Goal: Answer question/provide support: Share knowledge or assist other users

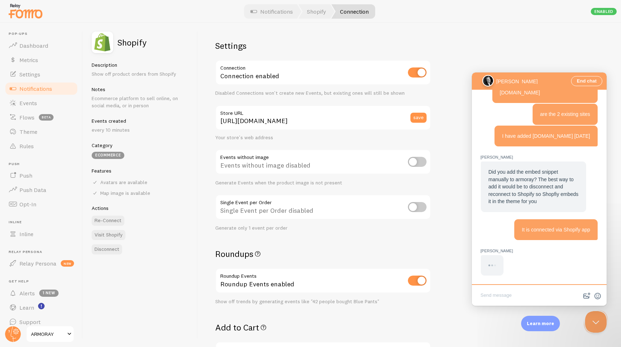
scroll to position [463, 0]
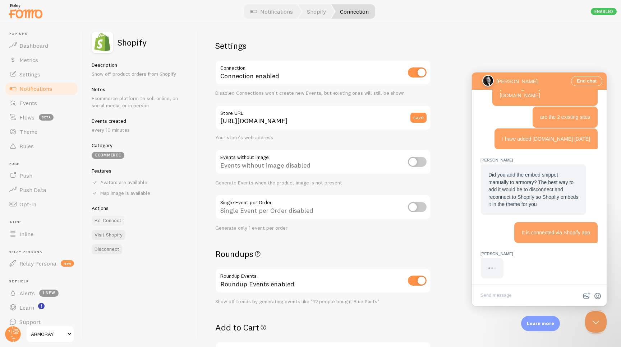
click at [114, 221] on button "Re-Connect" at bounding box center [108, 221] width 33 height 10
click at [45, 50] on link "Dashboard" at bounding box center [41, 45] width 74 height 14
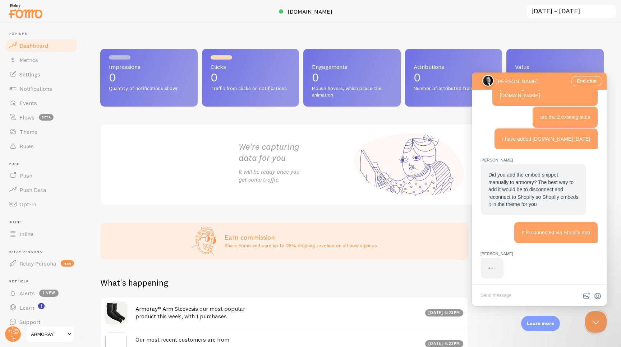
click at [50, 336] on span "ARMORAY" at bounding box center [48, 334] width 34 height 9
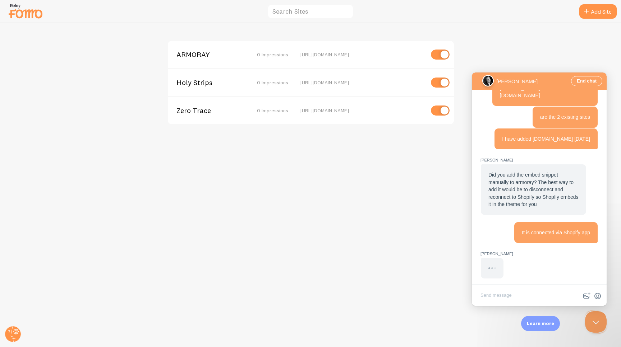
click at [324, 112] on div "[URL][DOMAIN_NAME]" at bounding box center [362, 110] width 124 height 6
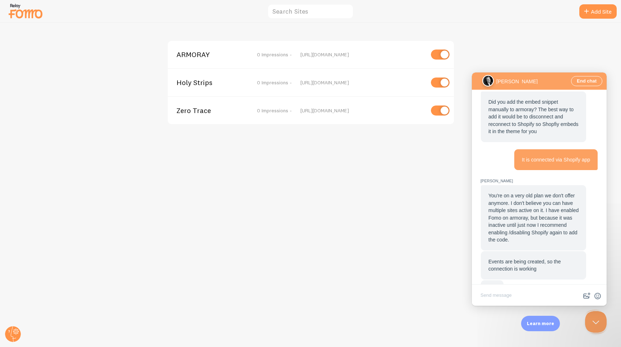
scroll to position [558, 0]
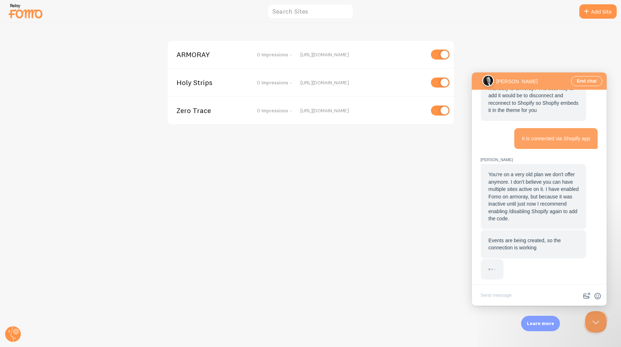
click at [507, 294] on textarea "Write chat message" at bounding box center [539, 296] width 132 height 17
drag, startPoint x: 135, startPoint y: 36, endPoint x: 255, endPoint y: 33, distance: 120.4
click at [137, 36] on div "ARMORAY 0 Impressions - [URL][DOMAIN_NAME] Holy Strips 0 Impressions - [URL][DO…" at bounding box center [310, 185] width 620 height 324
drag, startPoint x: 324, startPoint y: 156, endPoint x: 322, endPoint y: 152, distance: 5.0
click at [324, 156] on div "ARMORAY 0 Impressions - [URL][DOMAIN_NAME] Holy Strips 0 Impressions - [URL][DO…" at bounding box center [310, 185] width 620 height 324
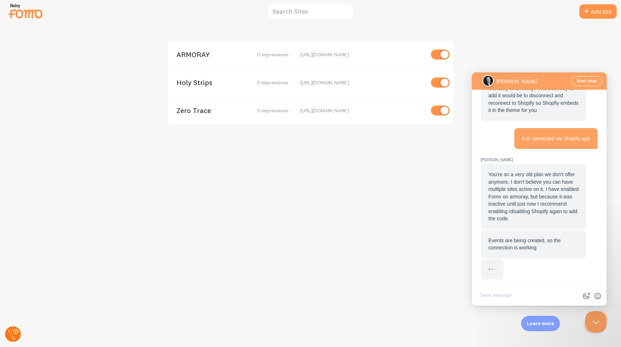
click at [16, 335] on circle at bounding box center [13, 335] width 16 height 16
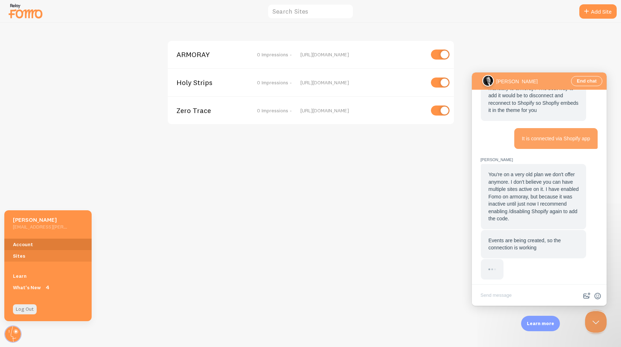
click at [43, 244] on link "Account" at bounding box center [47, 244] width 87 height 11
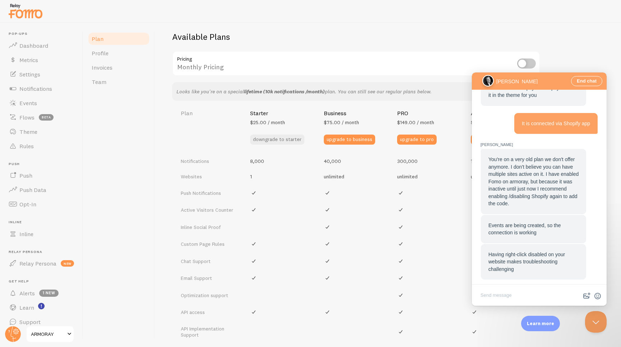
scroll to position [258, 0]
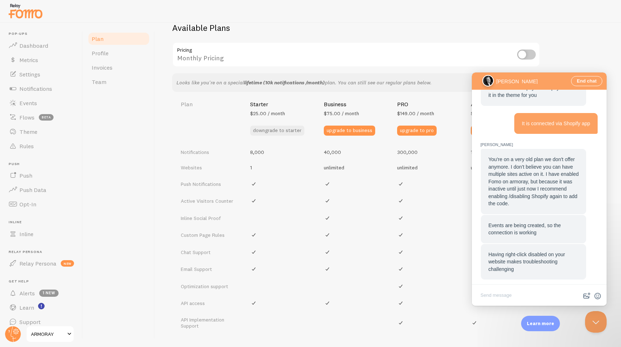
click at [527, 264] on div "Having right-click disabled on your website makes troubleshooting challenging" at bounding box center [533, 262] width 90 height 22
click at [497, 296] on textarea "Write chat message" at bounding box center [539, 296] width 132 height 17
drag, startPoint x: 358, startPoint y: 25, endPoint x: 267, endPoint y: 114, distance: 127.3
click at [357, 26] on h2 "Available Plans" at bounding box center [387, 28] width 431 height 11
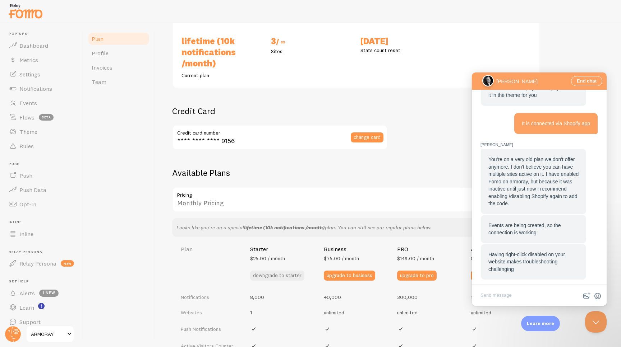
scroll to position [0, 0]
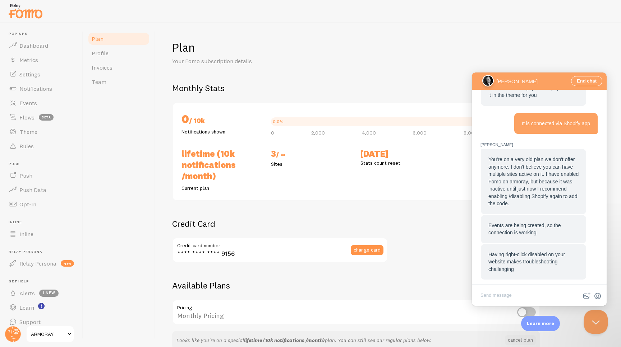
click at [594, 321] on button "Close Beacon popover" at bounding box center [594, 321] width 22 height 22
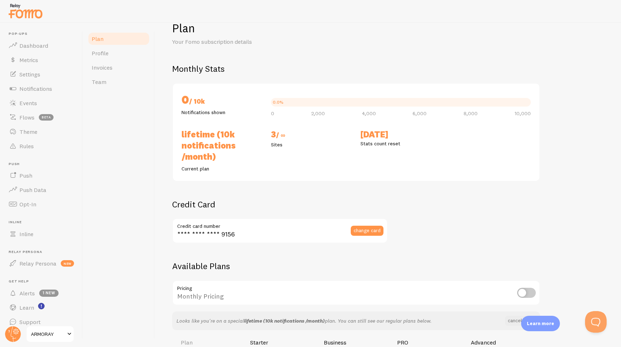
scroll to position [20, 0]
click at [596, 325] on button "Open Beacon popover" at bounding box center [594, 321] width 22 height 22
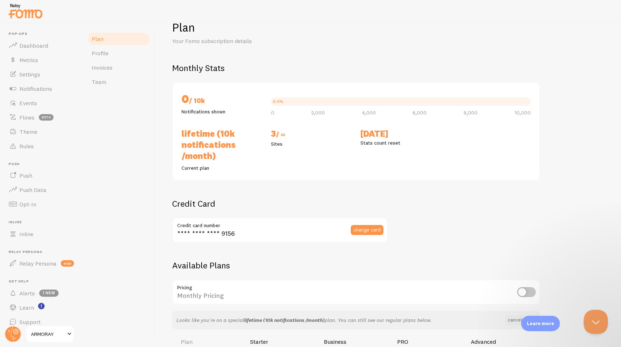
scroll to position [573, 0]
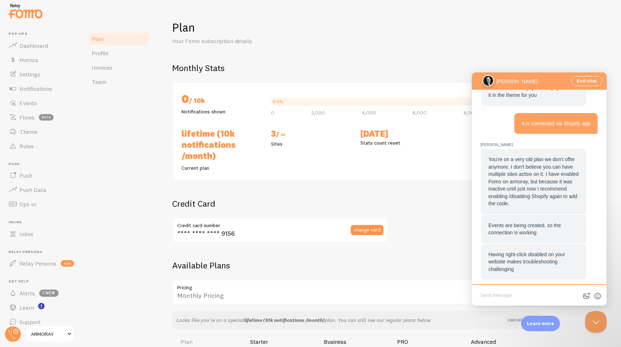
click at [524, 296] on textarea "Write chat message" at bounding box center [539, 296] width 132 height 17
drag, startPoint x: 396, startPoint y: 250, endPoint x: 404, endPoint y: 248, distance: 8.2
click at [396, 250] on div "Plan Your Fomo subscription details Monthly Stats 0 / 10k Notifications shown 0…" at bounding box center [387, 330] width 431 height 622
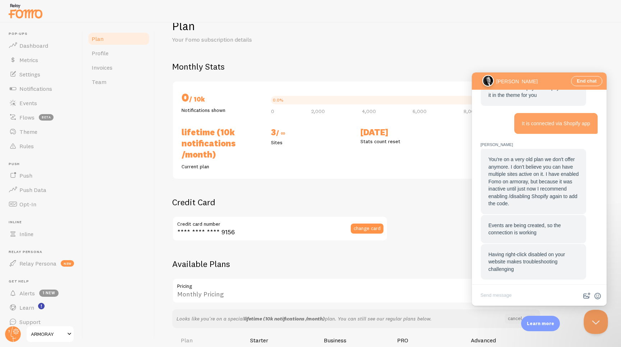
click at [598, 320] on button "Close Beacon popover" at bounding box center [594, 321] width 22 height 22
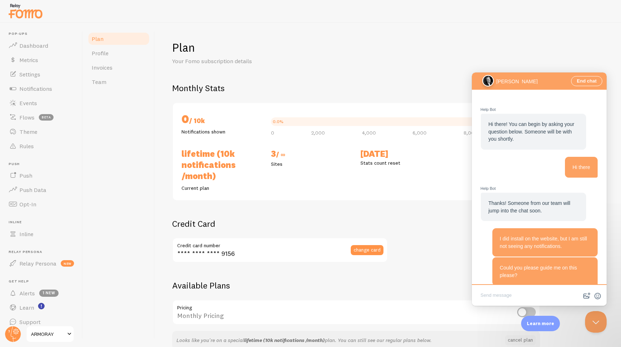
scroll to position [573, 0]
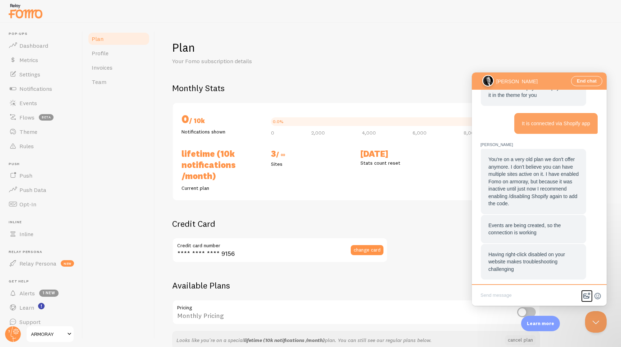
click at [587, 297] on button "image-plus" at bounding box center [586, 296] width 11 height 11
click at [595, 322] on button "Close Beacon popover" at bounding box center [594, 321] width 22 height 22
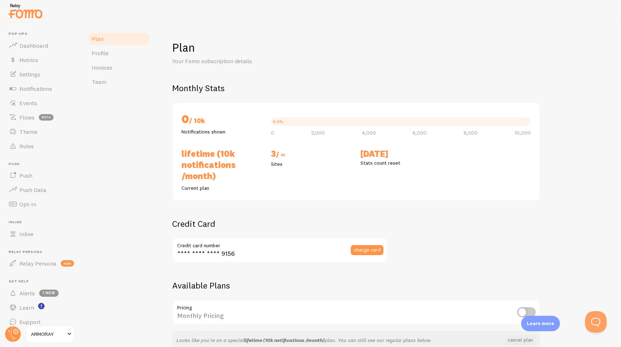
click at [541, 239] on div "Plan Your Fomo subscription details Monthly Stats 0 / 10k Notifications shown 0…" at bounding box center [387, 351] width 431 height 622
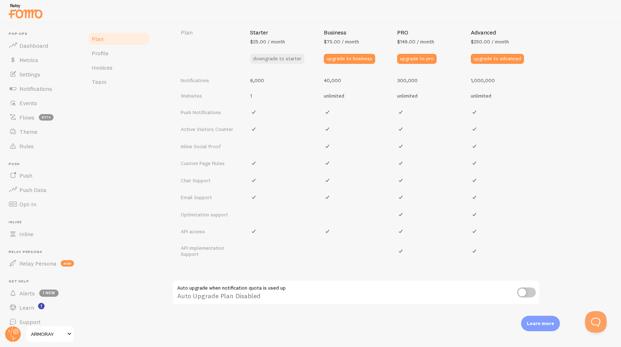
scroll to position [0, 0]
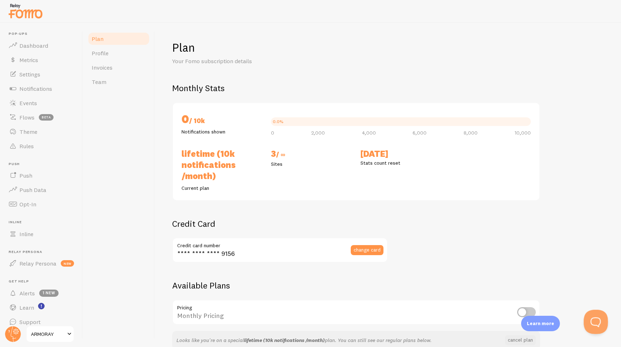
click at [599, 324] on button "Open Beacon popover" at bounding box center [594, 321] width 22 height 22
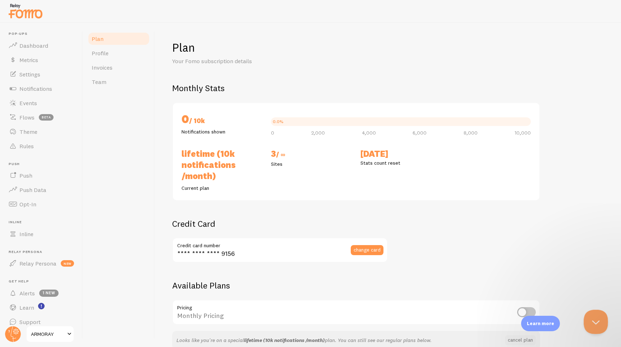
scroll to position [573, 0]
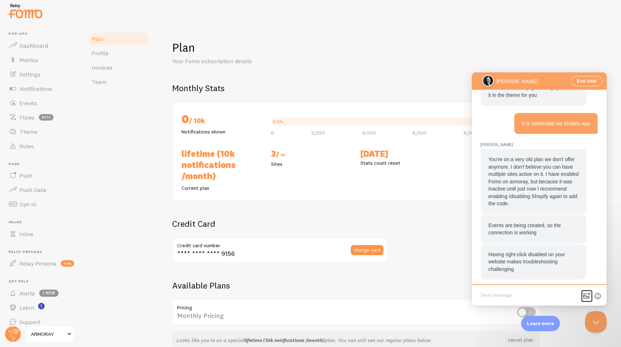
click at [590, 297] on button "image-plus" at bounding box center [586, 296] width 11 height 11
type input "C:\fakepath\Screenshot 2025-09-16 at 4.57.24 PM.png"
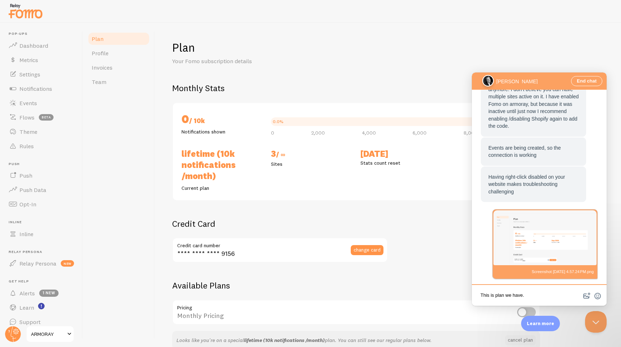
type textarea "This is plan we have."
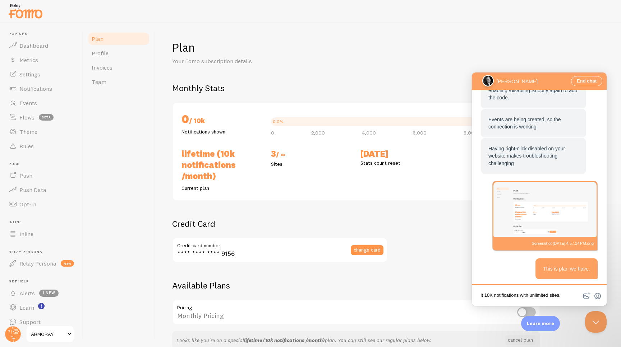
type textarea "It 10K notifications with unlimited sites."
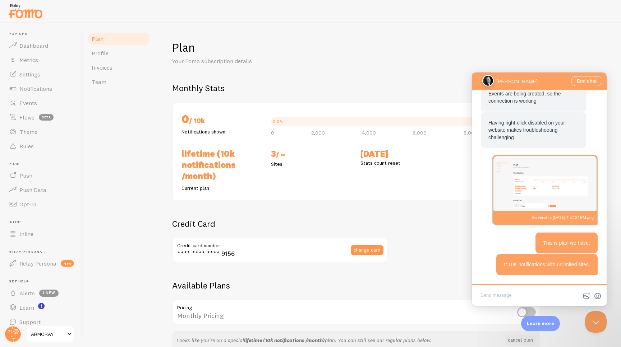
click at [489, 81] on div "[PERSON_NAME]" at bounding box center [488, 81] width 10 height 10
click at [487, 81] on div "[PERSON_NAME]" at bounding box center [488, 81] width 10 height 10
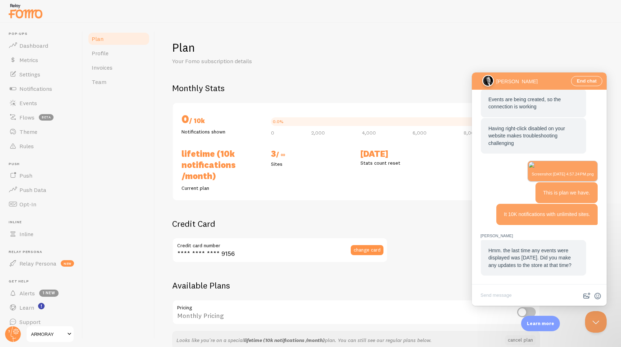
scroll to position [758, 0]
click at [525, 293] on textarea "Write chat message" at bounding box center [539, 296] width 132 height 17
type textarea "Yes, i have upgraded to a new theme"
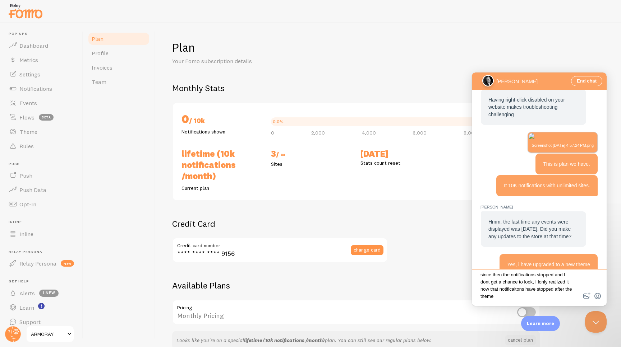
scroll to position [5, 0]
type textarea "since then the notifications stopped and I dont get a chance to look, I lonly r…"
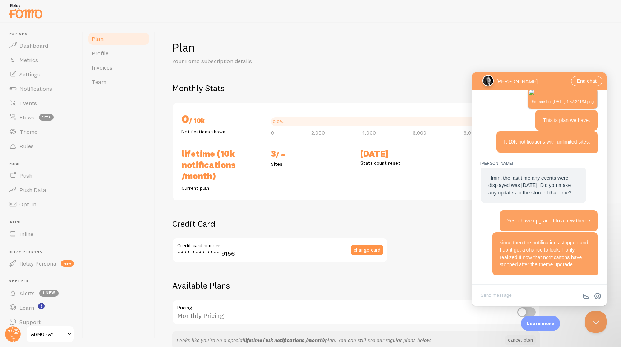
click at [294, 41] on h1 "Plan" at bounding box center [387, 47] width 431 height 15
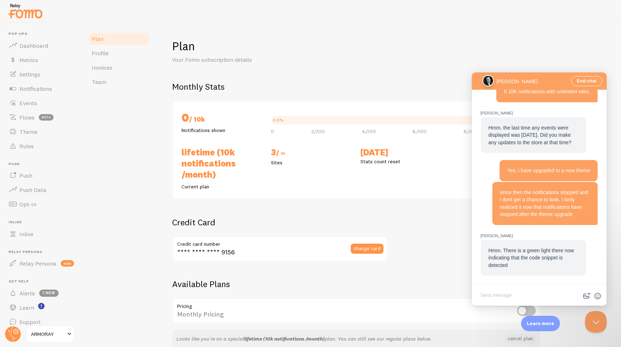
scroll to position [0, 0]
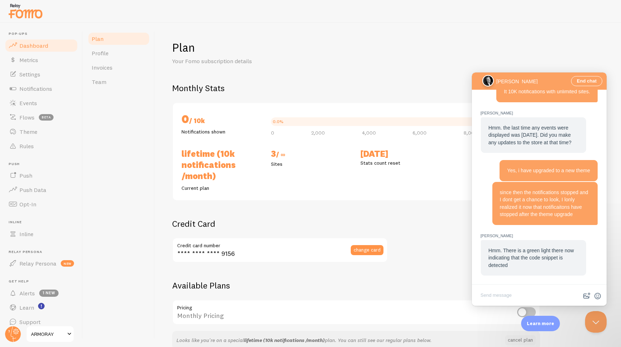
click at [42, 49] on span "Dashboard" at bounding box center [33, 45] width 29 height 7
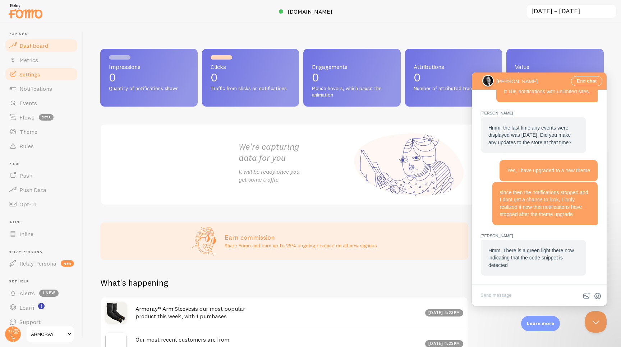
click at [40, 74] on span "Settings" at bounding box center [29, 74] width 21 height 7
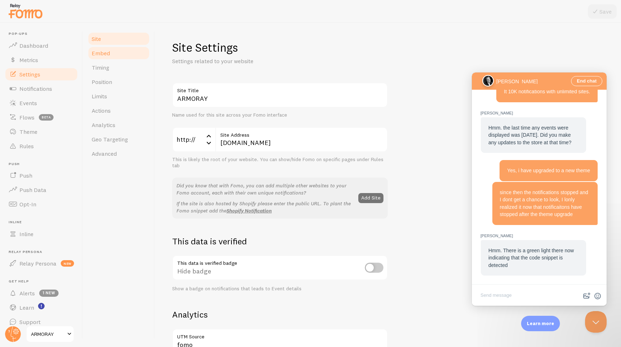
click at [116, 57] on link "Embed" at bounding box center [118, 53] width 63 height 14
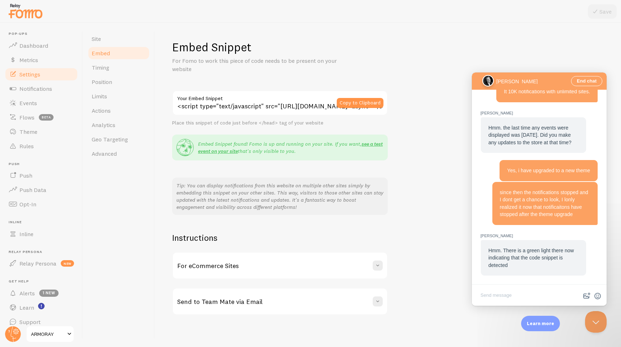
scroll to position [3, 0]
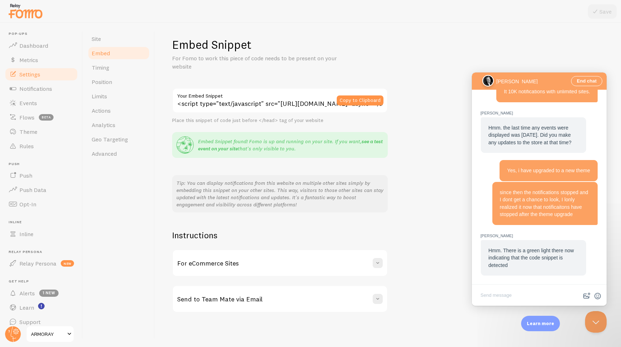
click at [373, 140] on link "see a test event on your site" at bounding box center [290, 145] width 185 height 14
click at [498, 299] on textarea "Write chat message" at bounding box center [539, 296] width 132 height 17
type textarea "I do see the same"
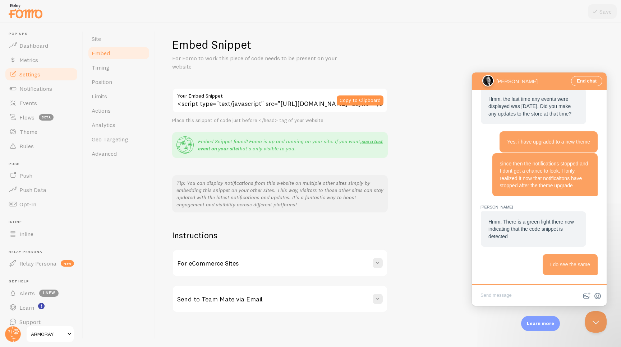
scroll to position [909, 0]
type textarea "https://www.armoray.com/?fomo=__test__"
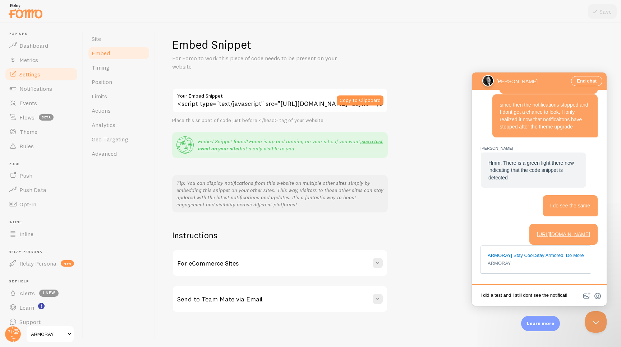
scroll to position [1, 0]
type textarea "I did a test and I still dont see the notifications"
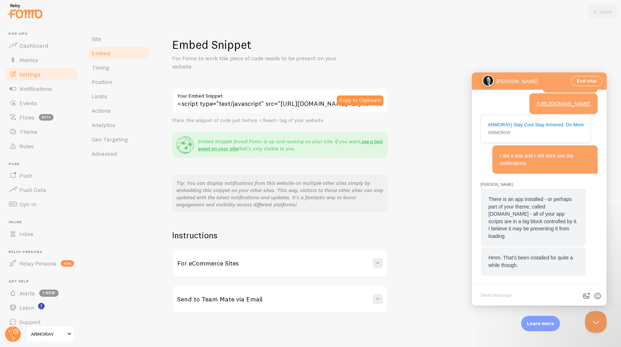
scroll to position [854, 0]
click at [506, 295] on textarea "Write chat message" at bounding box center [539, 296] width 132 height 17
click at [507, 295] on textarea "Write chat message" at bounding box center [539, 296] width 132 height 17
type textarea "s"
type textarea "d"
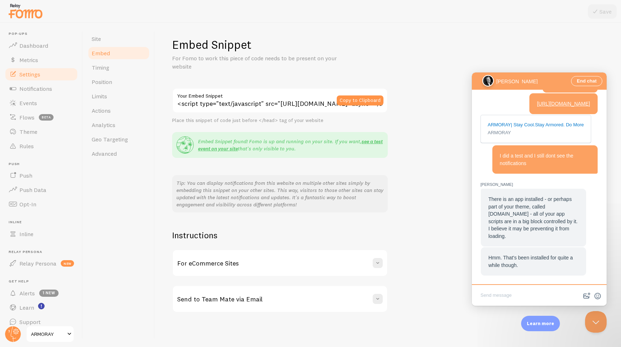
type textarea "D"
type textarea "i"
type textarea "I did uninstall powr.io now"
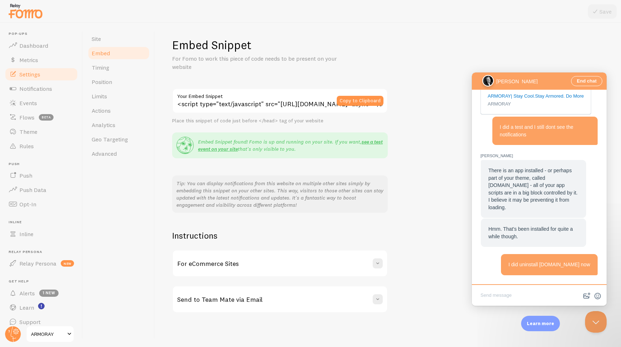
scroll to position [3, 0]
click at [371, 143] on link "see a test event on your site" at bounding box center [290, 145] width 185 height 14
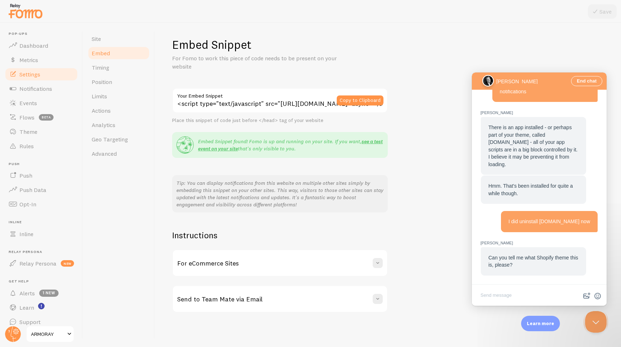
scroll to position [823, 0]
click at [532, 301] on textarea "Write chat message" at bounding box center [539, 296] width 132 height 17
click at [513, 293] on textarea "Write chat message" at bounding box center [539, 296] width 132 height 17
type textarea "Name of the theme is called Shrine Pro"
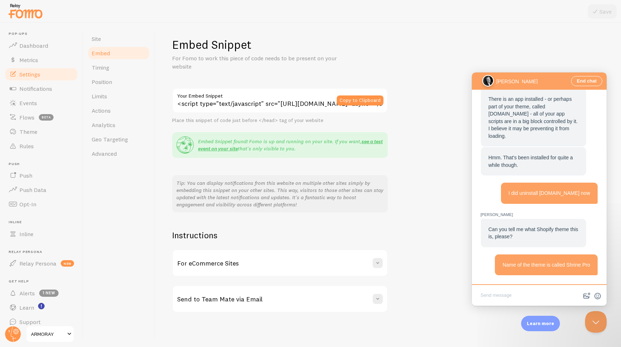
scroll to position [859, 0]
click at [500, 301] on textarea "Write chat message" at bounding box center [539, 296] width 132 height 17
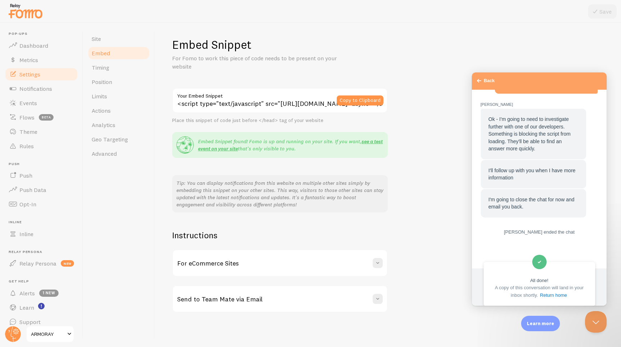
scroll to position [925, 0]
